Goal: Task Accomplishment & Management: Use online tool/utility

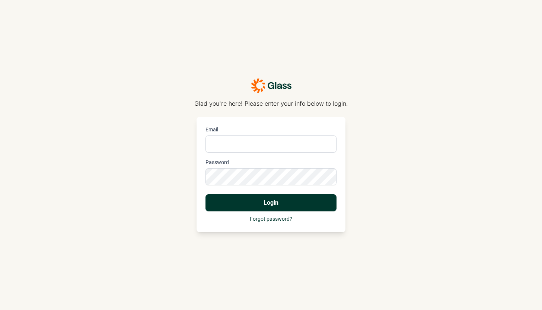
click at [265, 138] on input "Email" at bounding box center [271, 144] width 131 height 17
type input "[PERSON_NAME][EMAIL_ADDRESS][PERSON_NAME][DOMAIN_NAME]"
click at [284, 206] on button "Login" at bounding box center [271, 202] width 131 height 17
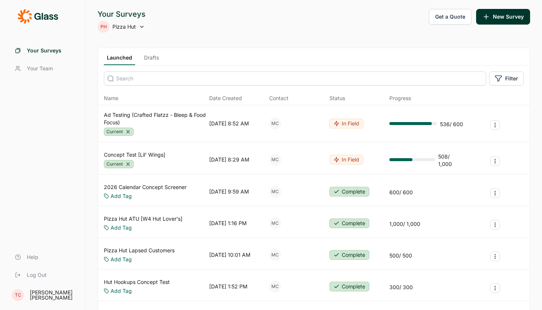
click at [143, 114] on link "Ad Testing (Crafted Flatzz - Bleep & Food Focus)" at bounding box center [155, 118] width 102 height 15
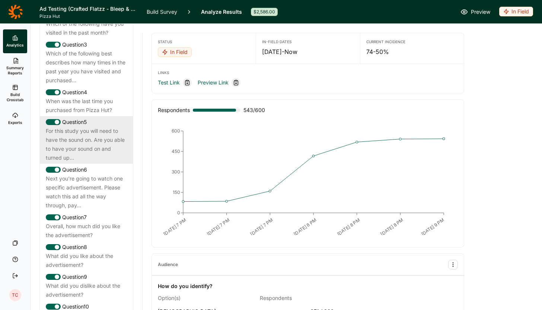
scroll to position [431, 0]
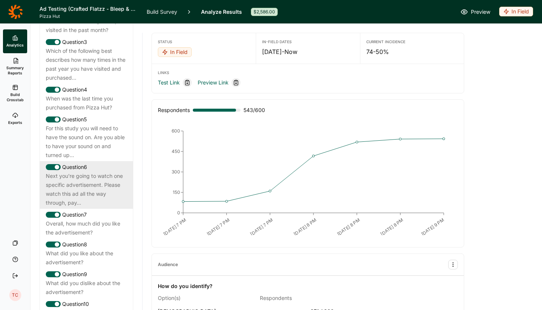
click at [92, 181] on div "Next you're going to watch one specific advertisement. Please watch this ad all…" at bounding box center [86, 190] width 81 height 36
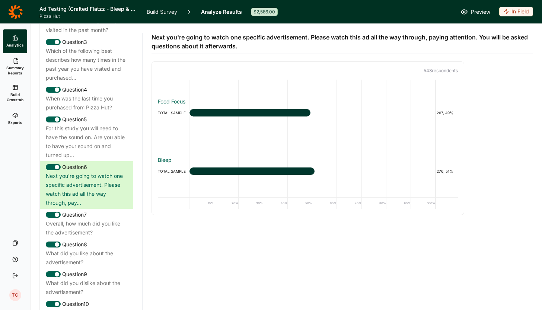
scroll to position [0, 0]
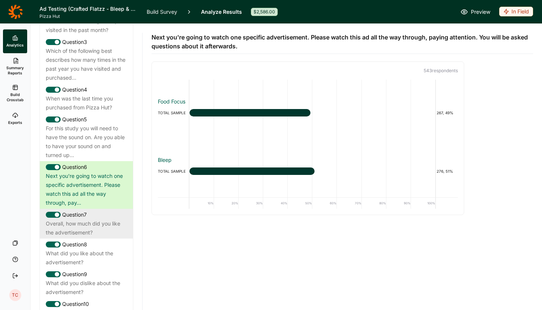
click at [92, 219] on div "Overall, how much did you like the advertisement?" at bounding box center [86, 228] width 81 height 18
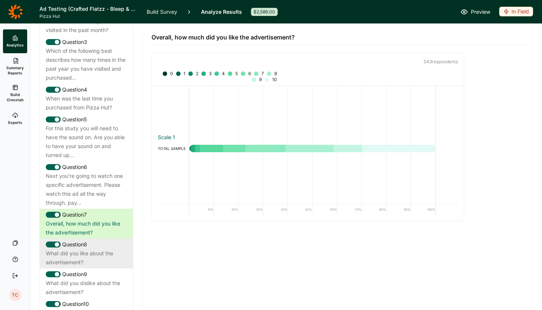
click at [84, 249] on div "What did you like about the advertisement?" at bounding box center [86, 258] width 81 height 18
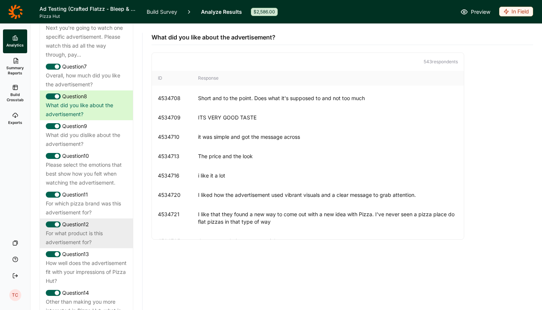
scroll to position [582, 0]
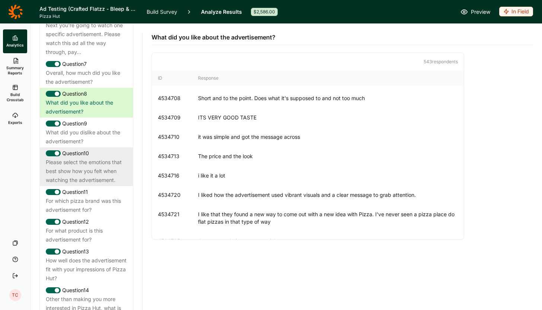
click at [92, 159] on div "Please select the emotions that best show how you felt when watching the advert…" at bounding box center [86, 171] width 81 height 27
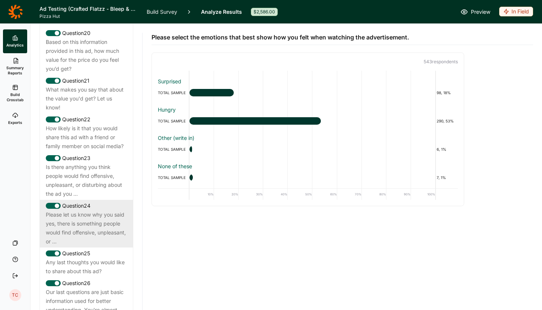
scroll to position [1098, 0]
click at [101, 215] on div "Please let us know why you said yes, there is something people would find offen…" at bounding box center [86, 229] width 81 height 36
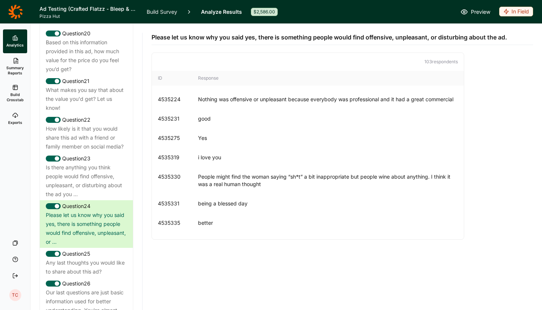
scroll to position [620, 0]
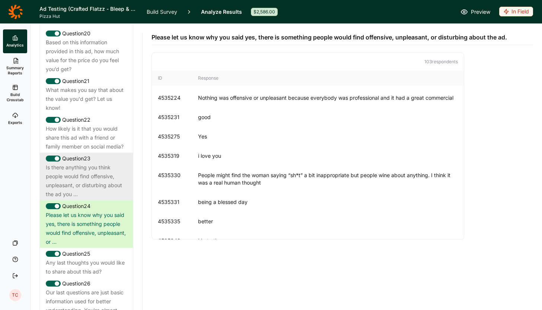
click at [87, 163] on div "Is there anything you think people would find offensive, unpleasant, or disturb…" at bounding box center [86, 181] width 81 height 36
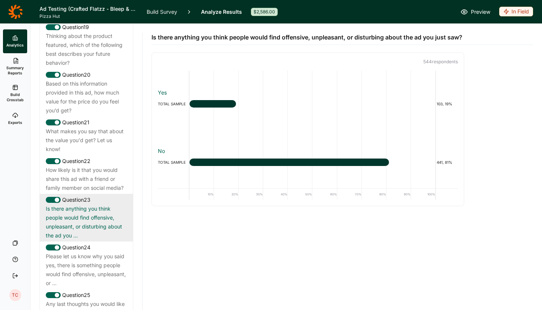
scroll to position [1054, 0]
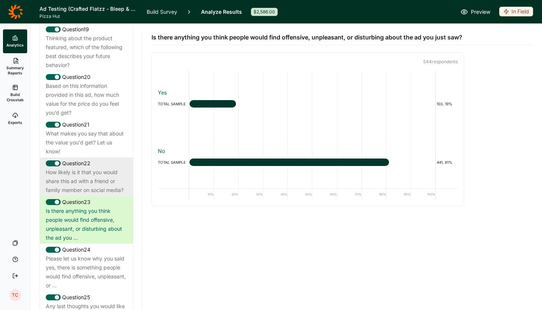
click at [93, 171] on div "How likely is it that you would share this ad with a friend or family member on…" at bounding box center [86, 181] width 81 height 27
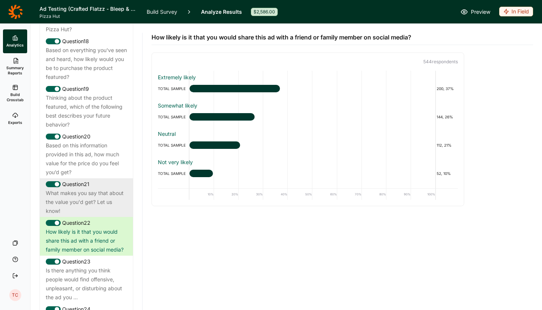
scroll to position [991, 0]
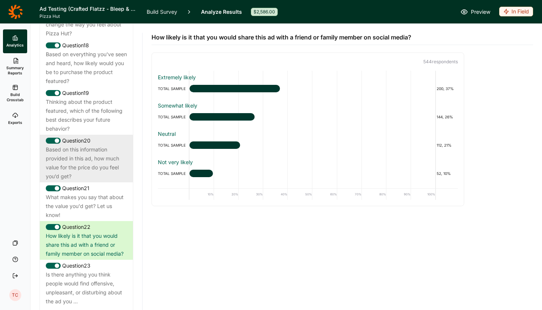
click at [91, 160] on div "Based on this information provided in this ad, how much value for the price do …" at bounding box center [86, 163] width 81 height 36
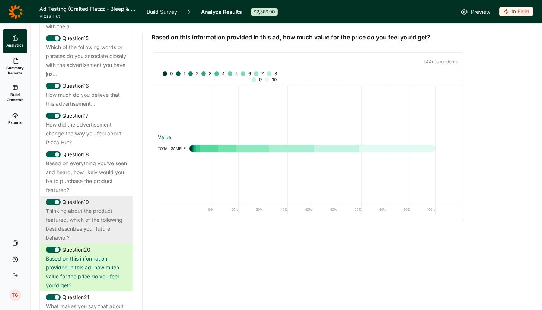
scroll to position [875, 0]
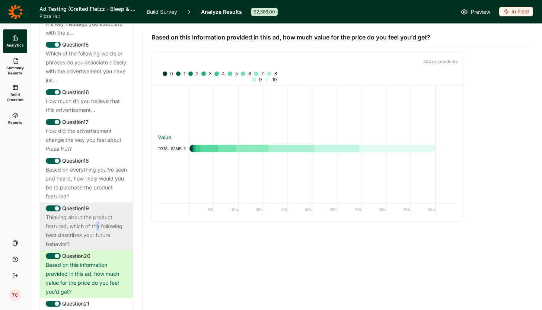
click at [99, 213] on div "Thinking about the product featured, which of the following best describes your…" at bounding box center [86, 231] width 81 height 36
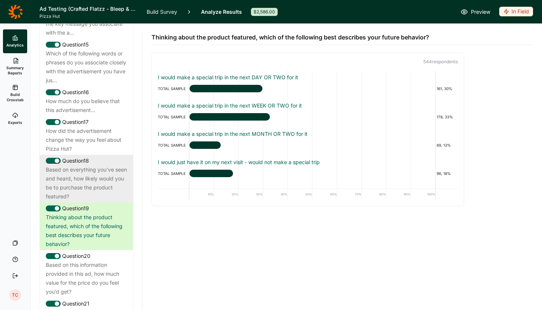
click at [94, 175] on div "Based on everything you've seen and heard, how likely would you be to purchase …" at bounding box center [86, 183] width 81 height 36
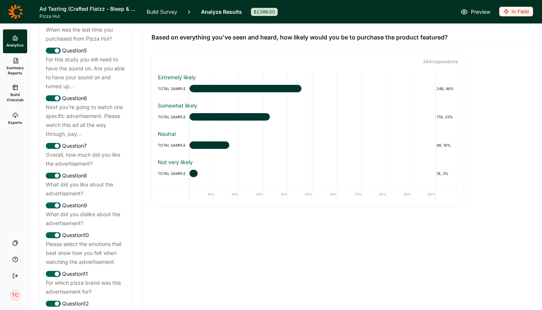
scroll to position [368, 0]
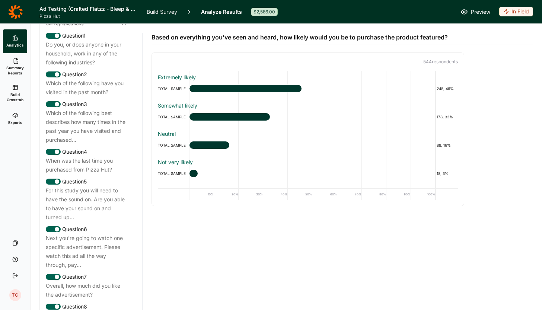
click at [15, 12] on icon at bounding box center [15, 11] width 15 height 15
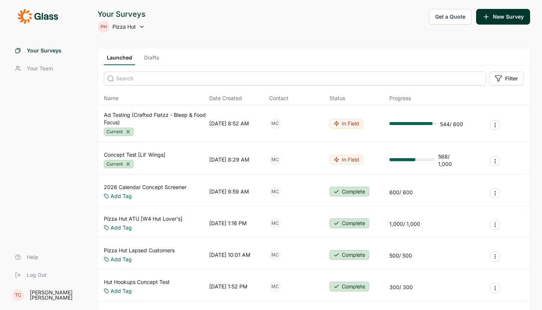
click at [138, 154] on link "Concept Test [Lil' Wings]" at bounding box center [134, 154] width 61 height 7
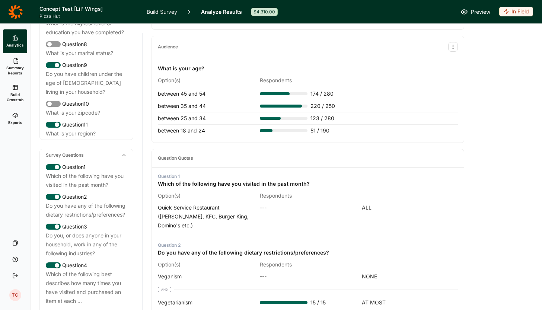
scroll to position [247, 0]
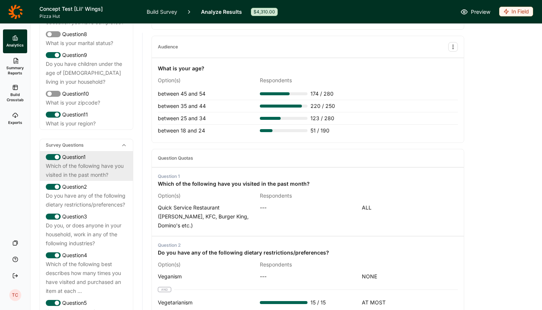
click at [88, 162] on div "Which of the following have you visited in the past month?" at bounding box center [86, 171] width 81 height 18
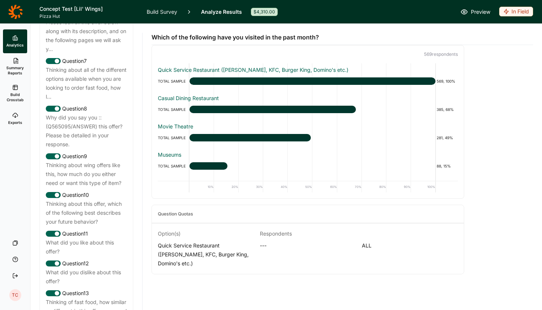
scroll to position [568, 0]
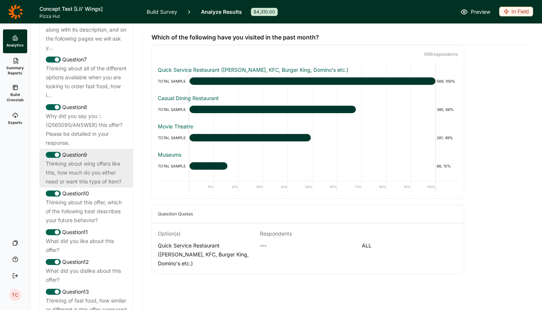
click at [98, 162] on div "Thinking about wing offers like this, how much do you either need or want this …" at bounding box center [86, 172] width 81 height 27
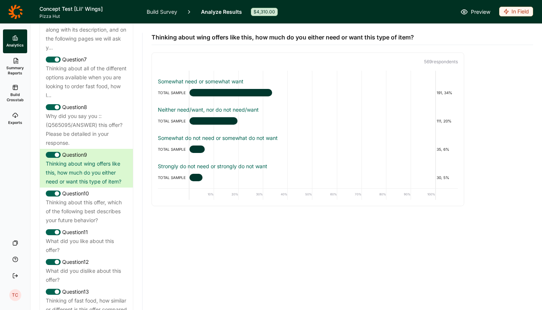
scroll to position [24, 0]
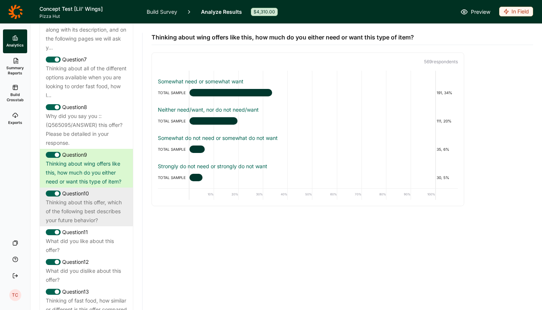
click at [102, 203] on div "Thinking about this offer, which of the following best describes your future be…" at bounding box center [86, 211] width 81 height 27
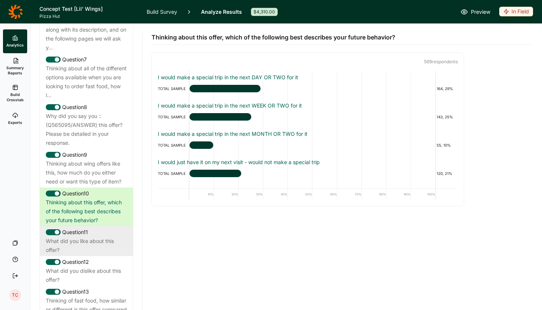
click at [92, 237] on div "What did you like about this offer?" at bounding box center [86, 246] width 81 height 18
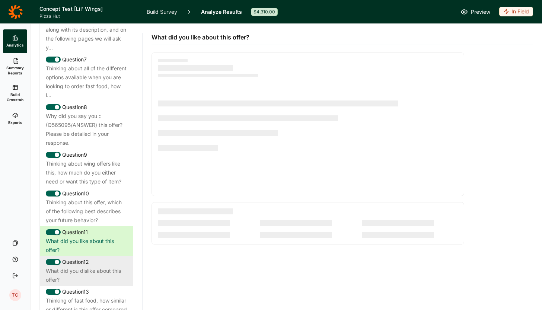
click at [79, 258] on div "Question 12" at bounding box center [86, 262] width 81 height 9
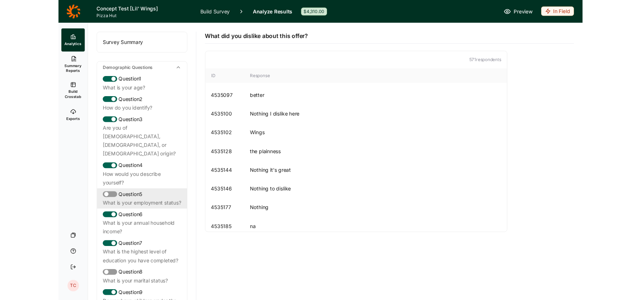
scroll to position [0, 0]
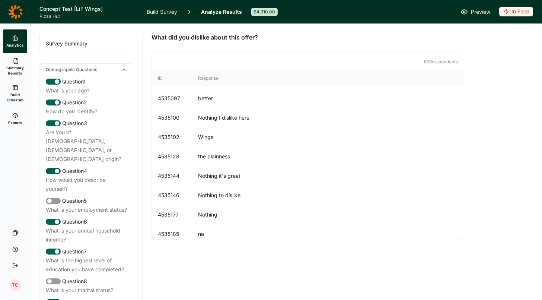
click at [12, 13] on icon at bounding box center [15, 11] width 14 height 14
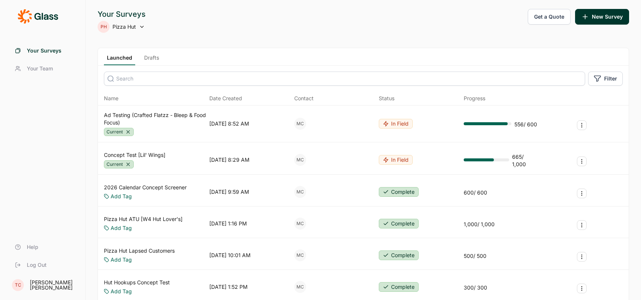
click at [36, 265] on span "Log Out" at bounding box center [37, 264] width 20 height 7
